Goal: Task Accomplishment & Management: Use online tool/utility

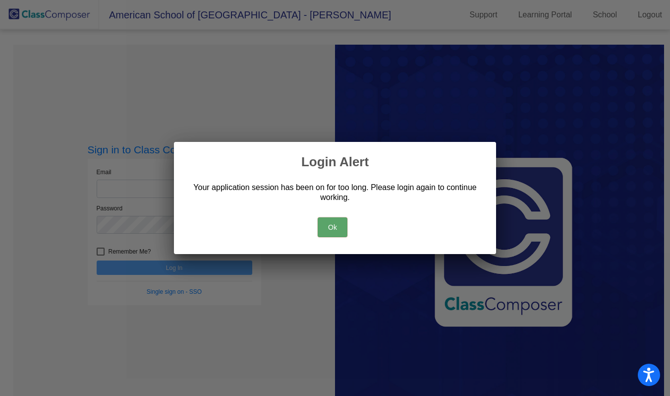
click at [339, 226] on button "Ok" at bounding box center [333, 227] width 30 height 20
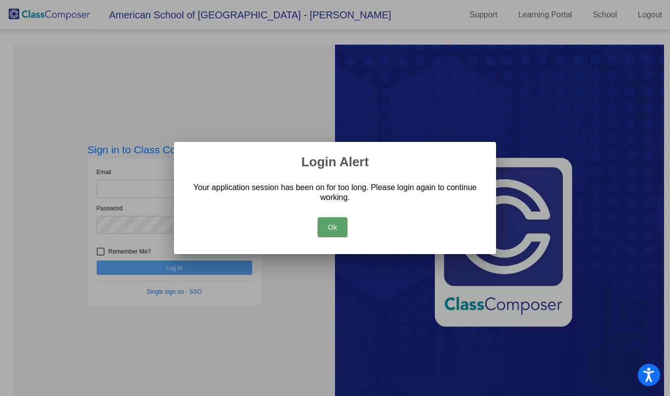
click at [335, 227] on button "Ok" at bounding box center [333, 227] width 30 height 20
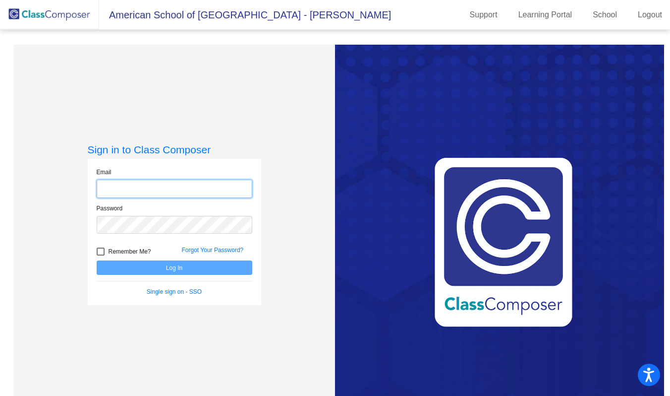
click at [153, 182] on input "email" at bounding box center [175, 188] width 156 height 18
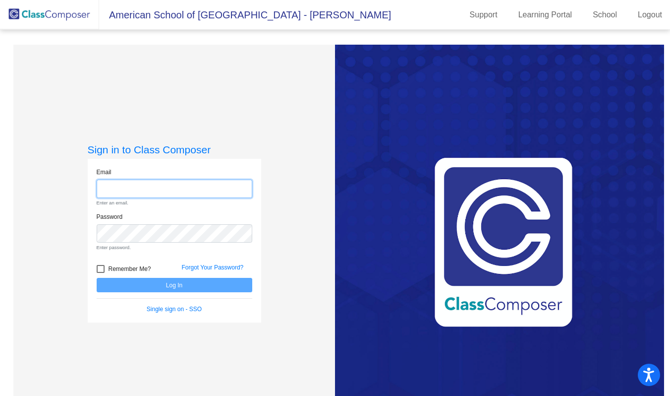
type input "[PERSON_NAME][EMAIL_ADDRESS][PERSON_NAME][DOMAIN_NAME]"
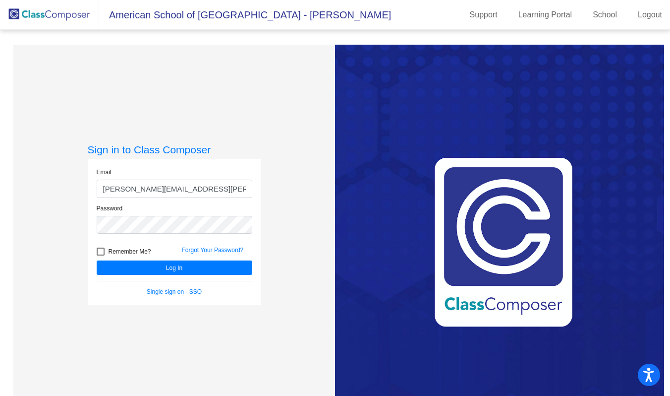
click at [99, 254] on div at bounding box center [101, 251] width 8 height 8
click at [100, 255] on input "Remember Me?" at bounding box center [100, 255] width 0 height 0
checkbox input "true"
click at [112, 270] on button "Log In" at bounding box center [175, 267] width 156 height 14
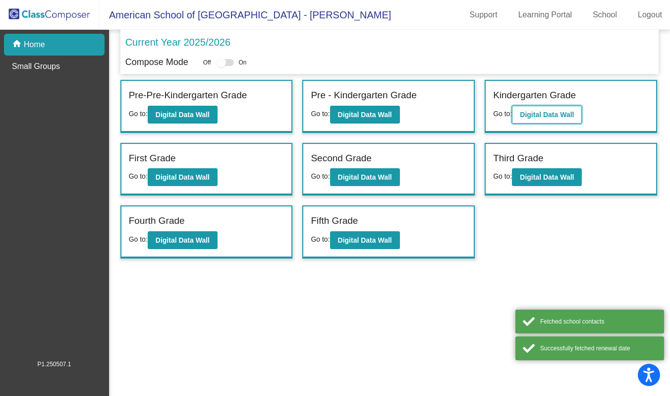
click at [542, 114] on b "Digital Data Wall" at bounding box center [547, 115] width 54 height 8
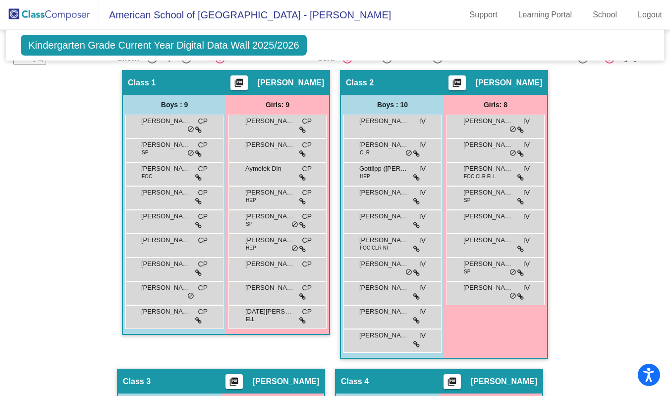
scroll to position [217, 0]
